Goal: Transaction & Acquisition: Purchase product/service

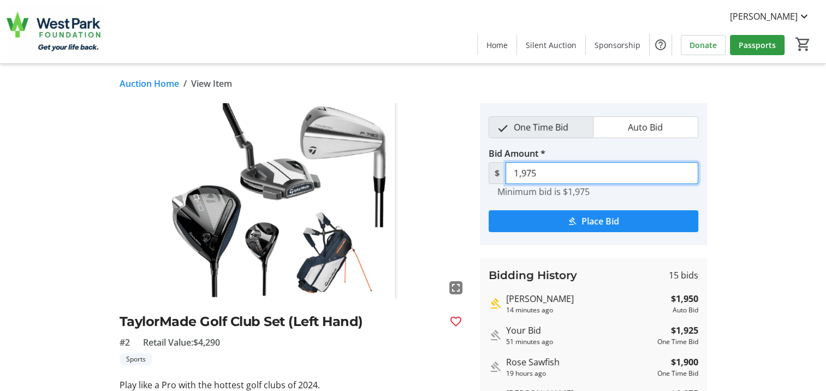
drag, startPoint x: 548, startPoint y: 172, endPoint x: 515, endPoint y: 178, distance: 33.3
click at [515, 178] on input "1,975" at bounding box center [601, 173] width 193 height 22
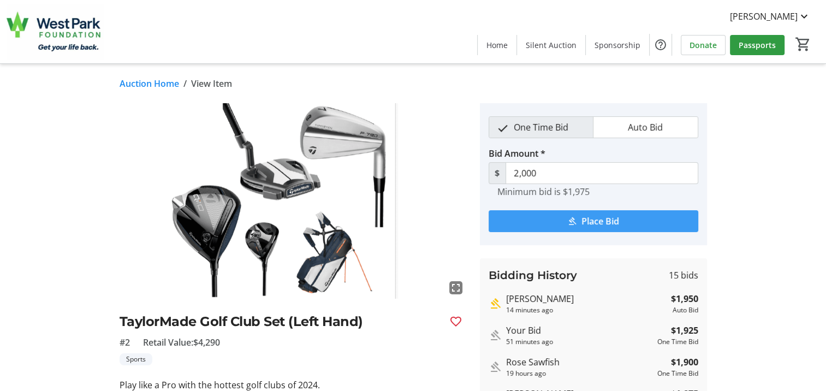
click at [600, 220] on span "Place Bid" at bounding box center [600, 220] width 38 height 13
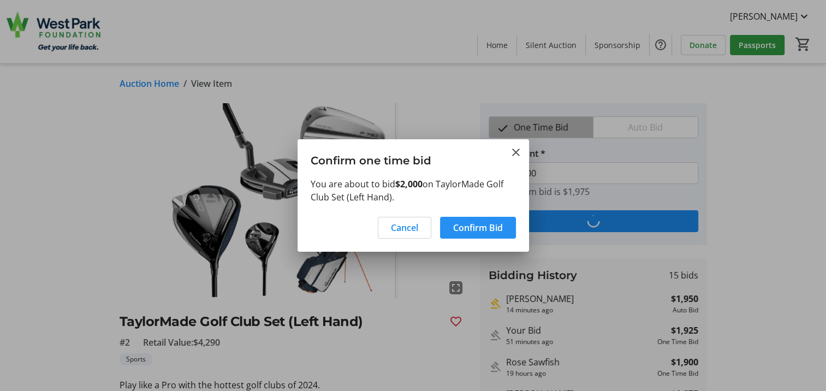
click at [503, 224] on span at bounding box center [478, 227] width 76 height 26
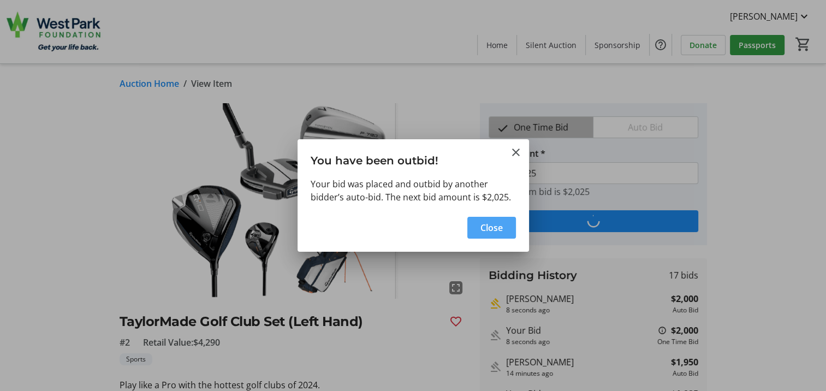
click at [499, 228] on span "Close" at bounding box center [491, 227] width 22 height 13
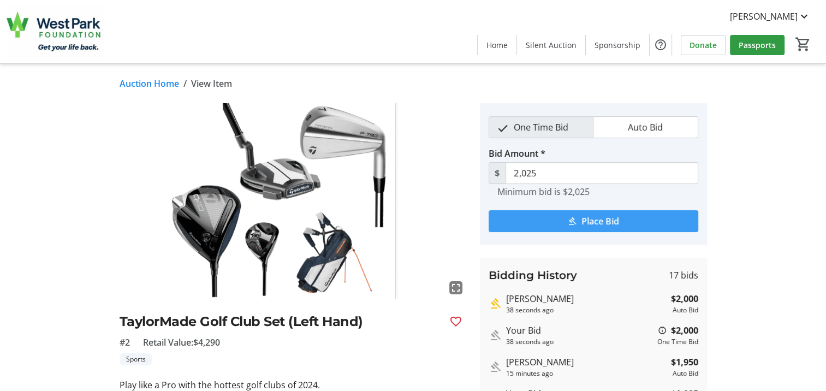
click at [594, 224] on span "Place Bid" at bounding box center [600, 220] width 38 height 13
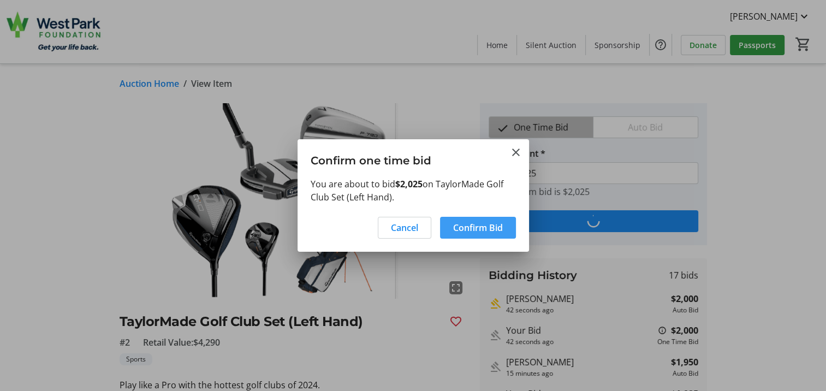
click at [480, 228] on span "Confirm Bid" at bounding box center [478, 227] width 50 height 13
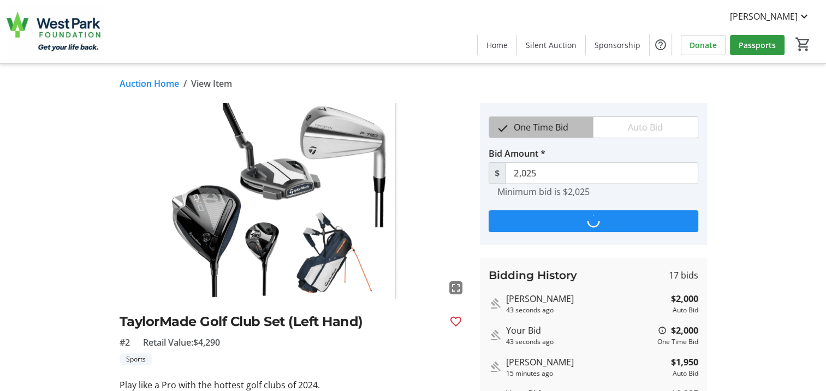
type input "2,050"
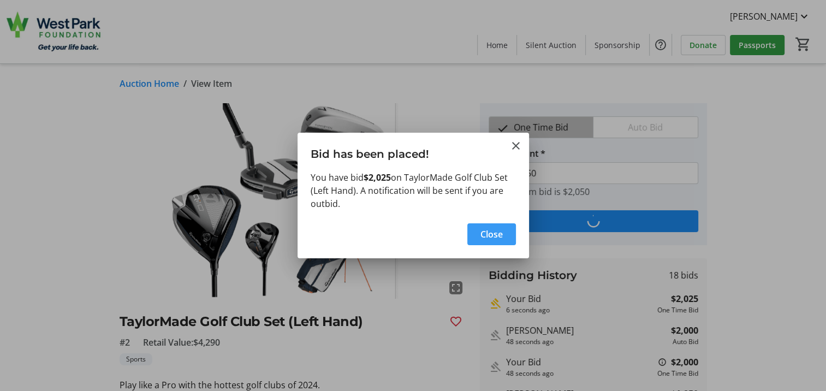
click at [484, 235] on span "Close" at bounding box center [491, 234] width 22 height 13
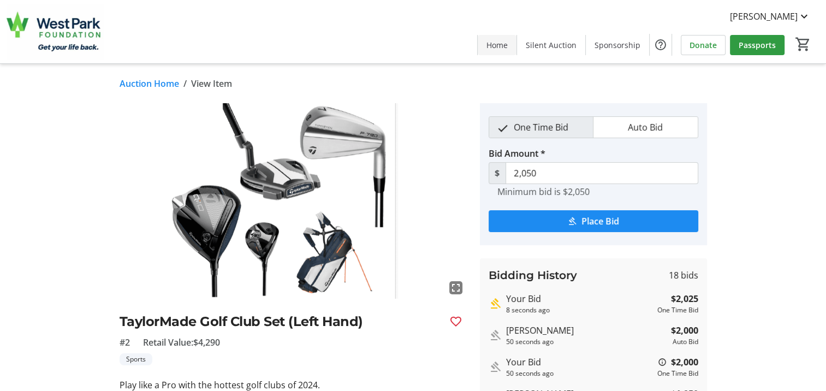
click at [507, 43] on span "Home" at bounding box center [496, 44] width 21 height 11
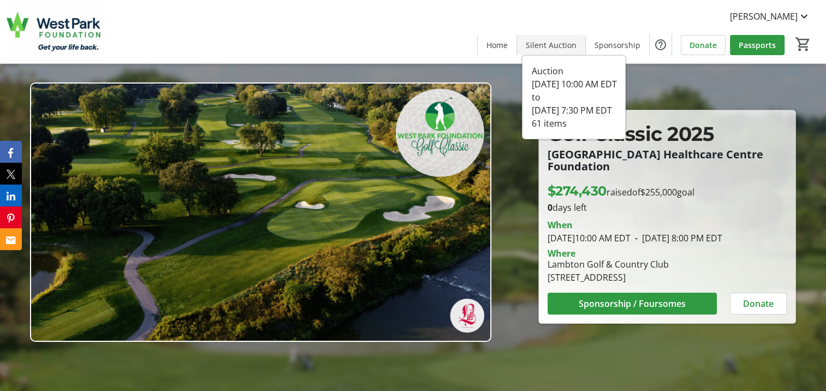
click at [565, 45] on span "Silent Auction" at bounding box center [550, 44] width 51 height 11
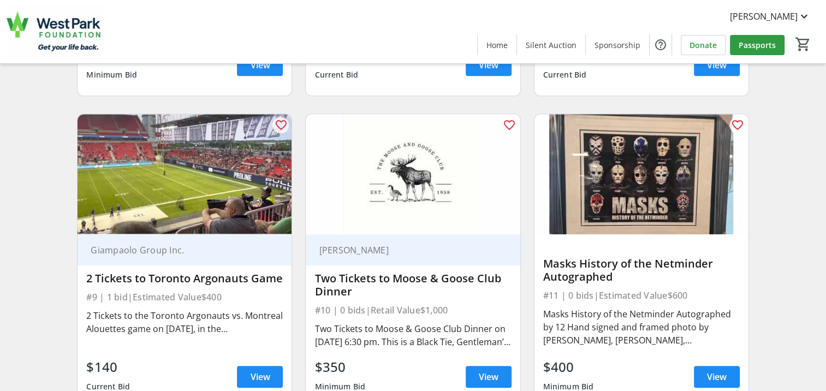
scroll to position [1037, 0]
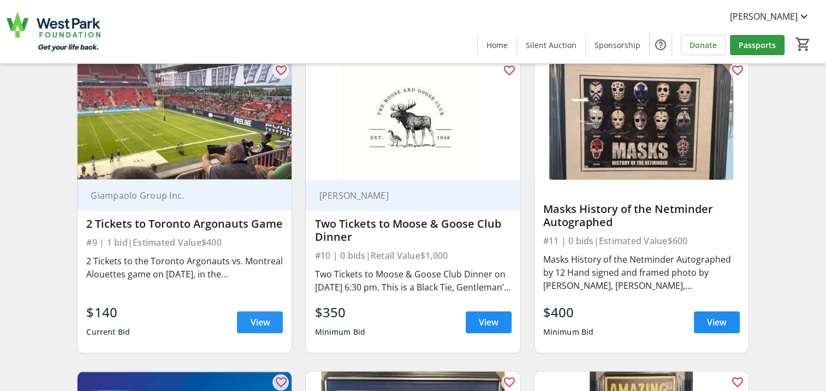
click at [250, 325] on span "View" at bounding box center [260, 321] width 20 height 13
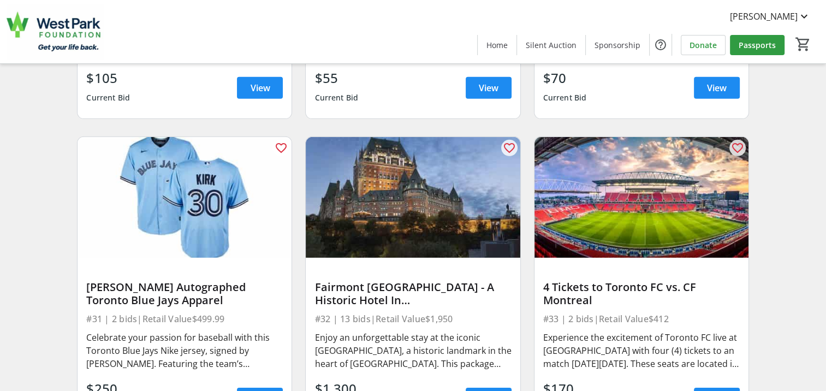
scroll to position [3492, 0]
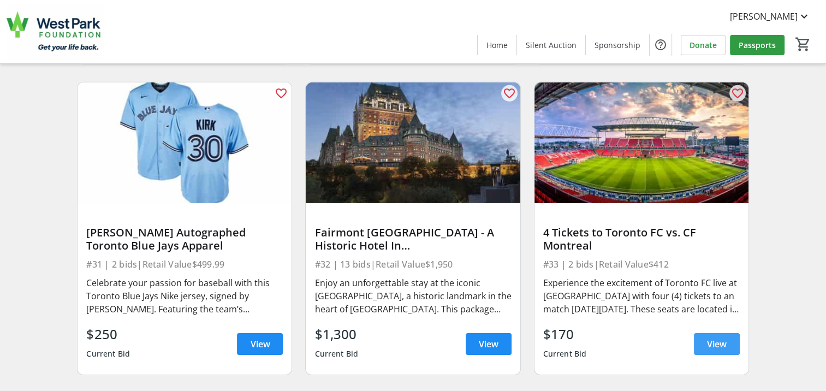
click at [707, 350] on span "View" at bounding box center [717, 343] width 20 height 13
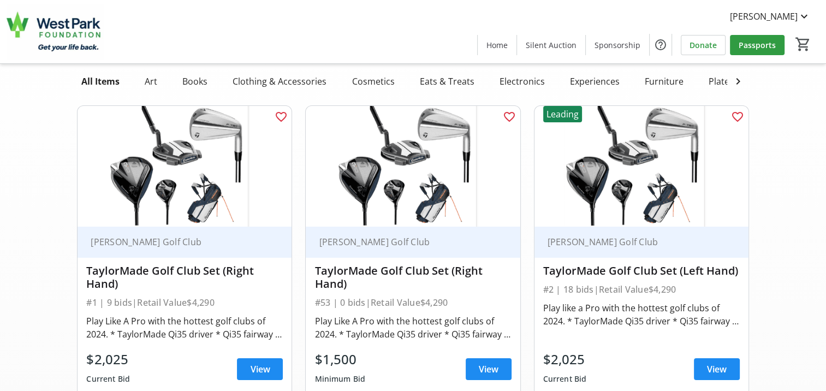
scroll to position [109, 0]
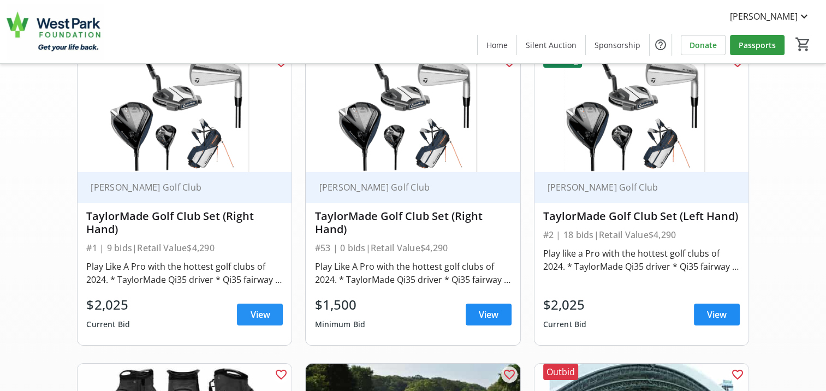
click at [260, 319] on span "View" at bounding box center [260, 314] width 20 height 13
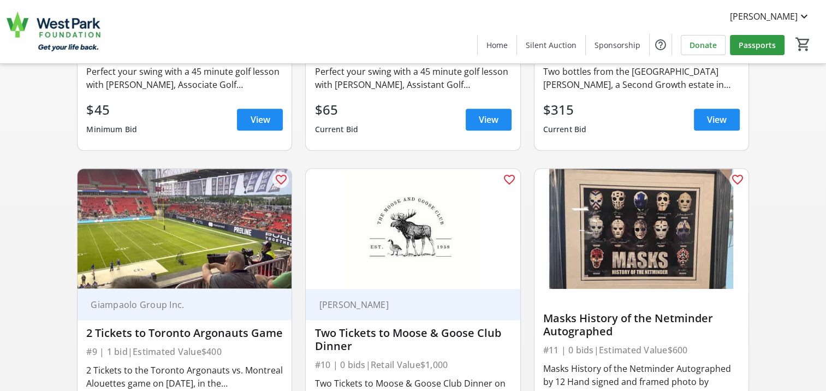
scroll to position [1037, 0]
